Goal: Register for event/course

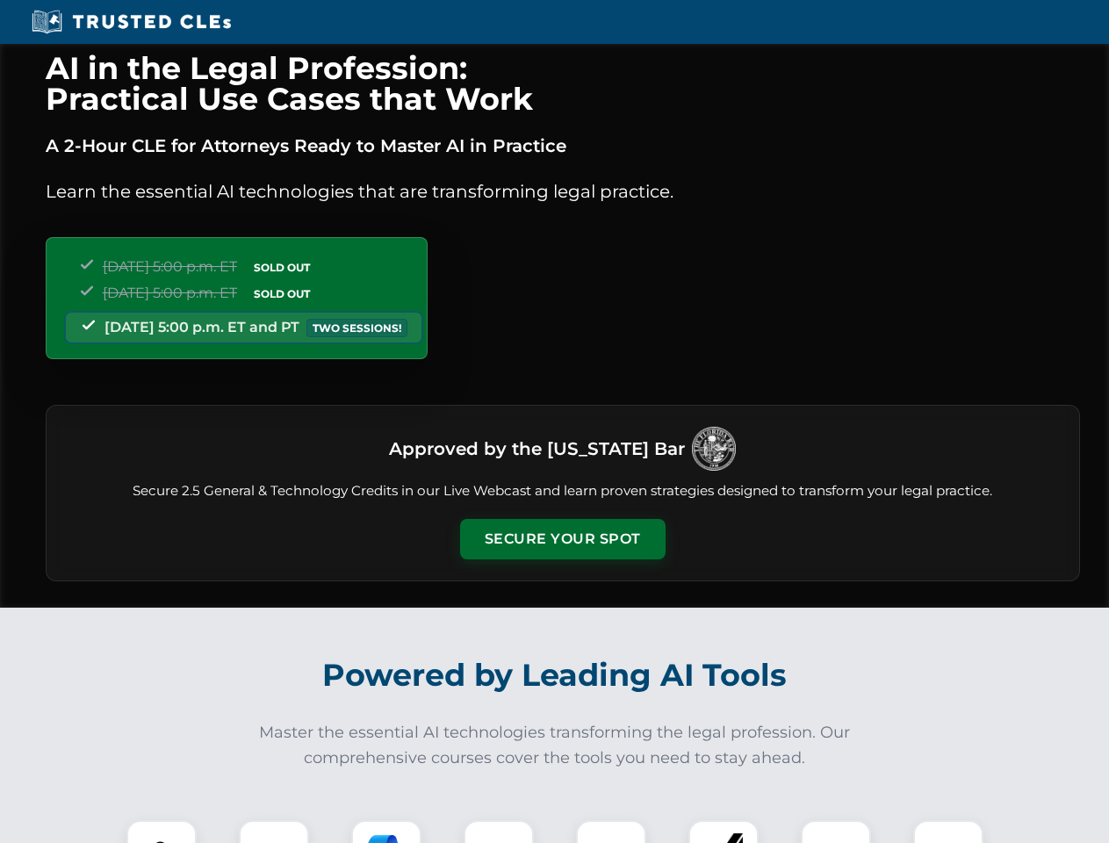
click at [562, 539] on button "Secure Your Spot" at bounding box center [562, 539] width 205 height 40
click at [162, 831] on img at bounding box center [161, 854] width 51 height 51
